Goal: Navigation & Orientation: Find specific page/section

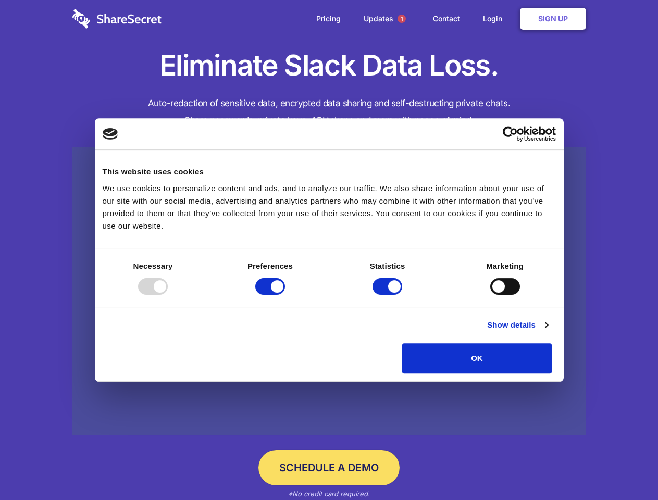
click at [168, 295] on div at bounding box center [153, 286] width 30 height 17
click at [285, 295] on input "Preferences" at bounding box center [270, 286] width 30 height 17
checkbox input "false"
click at [388, 295] on input "Statistics" at bounding box center [387, 286] width 30 height 17
checkbox input "false"
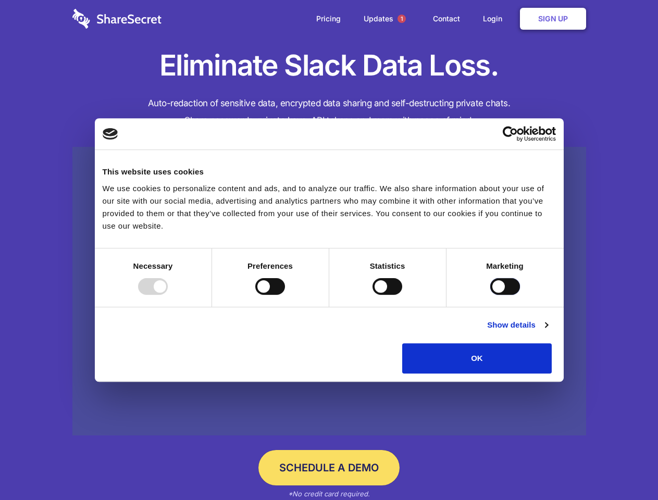
click at [490, 295] on input "Marketing" at bounding box center [505, 286] width 30 height 17
checkbox input "true"
click at [547, 331] on link "Show details" at bounding box center [517, 325] width 60 height 12
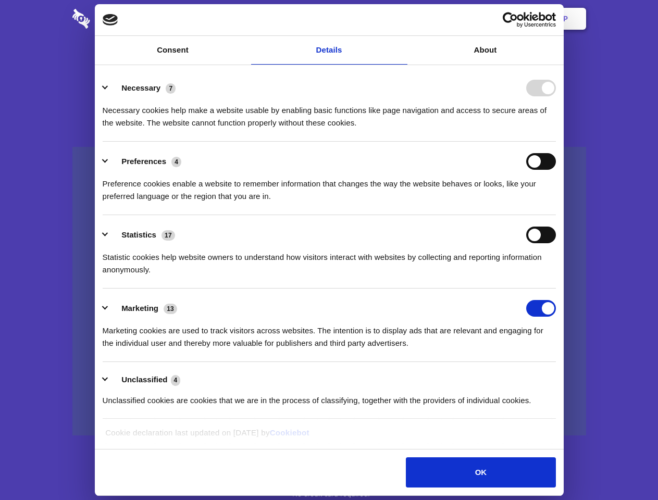
click at [556, 142] on li "Necessary 7 Necessary cookies help make a website usable by enabling basic func…" at bounding box center [329, 104] width 453 height 73
click at [401, 19] on span "1" at bounding box center [401, 19] width 8 height 8
